Goal: Information Seeking & Learning: Learn about a topic

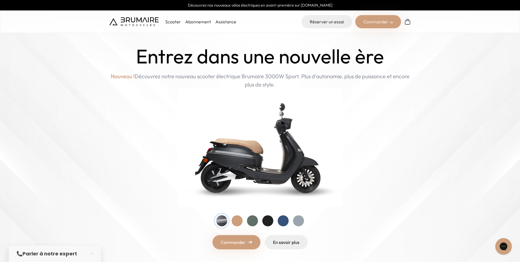
click at [378, 24] on div "Commander" at bounding box center [378, 21] width 46 height 13
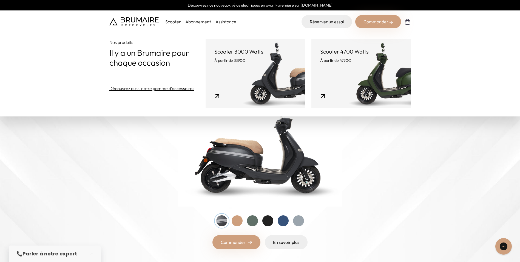
click at [268, 75] on link "Scooter 3000 Watts À partir de 3390€" at bounding box center [255, 73] width 99 height 69
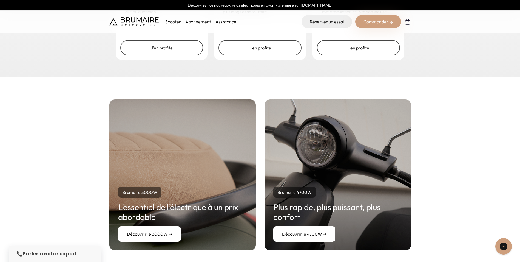
scroll to position [932, 0]
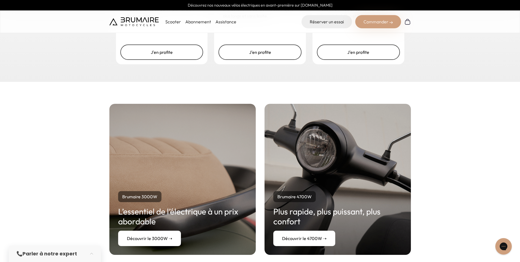
click at [163, 241] on link "Découvrir le 3000W ➝" at bounding box center [149, 237] width 63 height 15
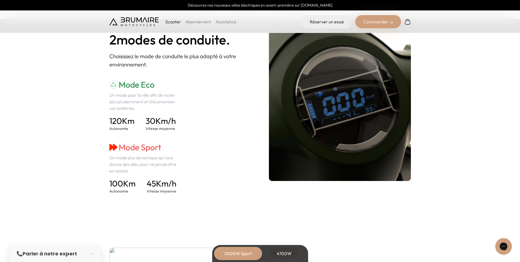
scroll to position [740, 0]
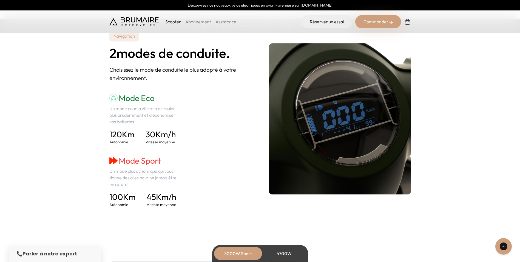
click at [284, 254] on div "4700W" at bounding box center [284, 253] width 44 height 13
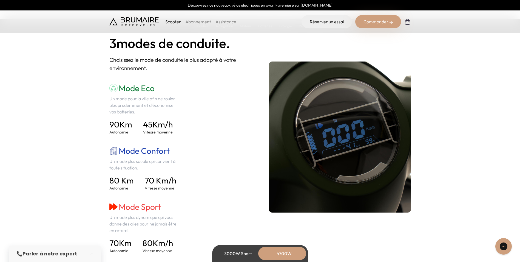
scroll to position [768, 0]
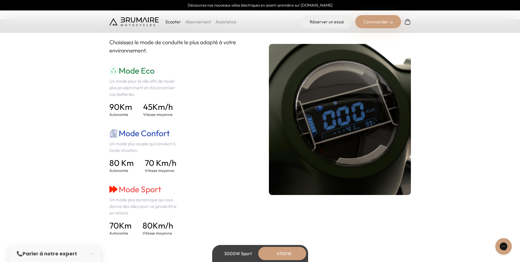
click at [236, 252] on div "3000W Sport" at bounding box center [238, 253] width 44 height 13
